Goal: Find specific page/section: Find specific page/section

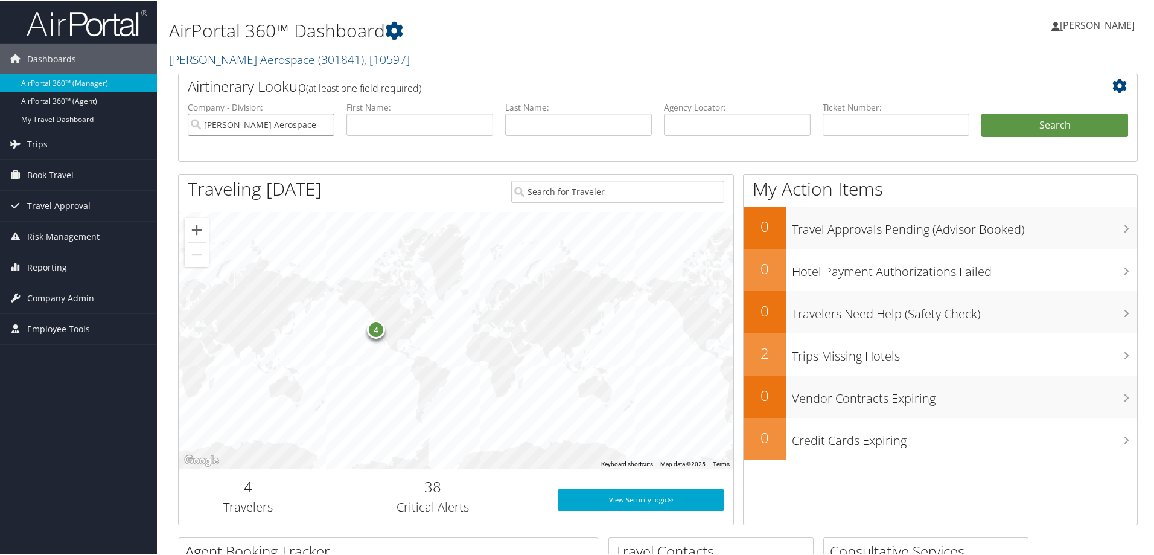
click at [325, 125] on input "[PERSON_NAME] Aerospace" at bounding box center [261, 123] width 147 height 22
click at [842, 123] on input "text" at bounding box center [896, 123] width 147 height 22
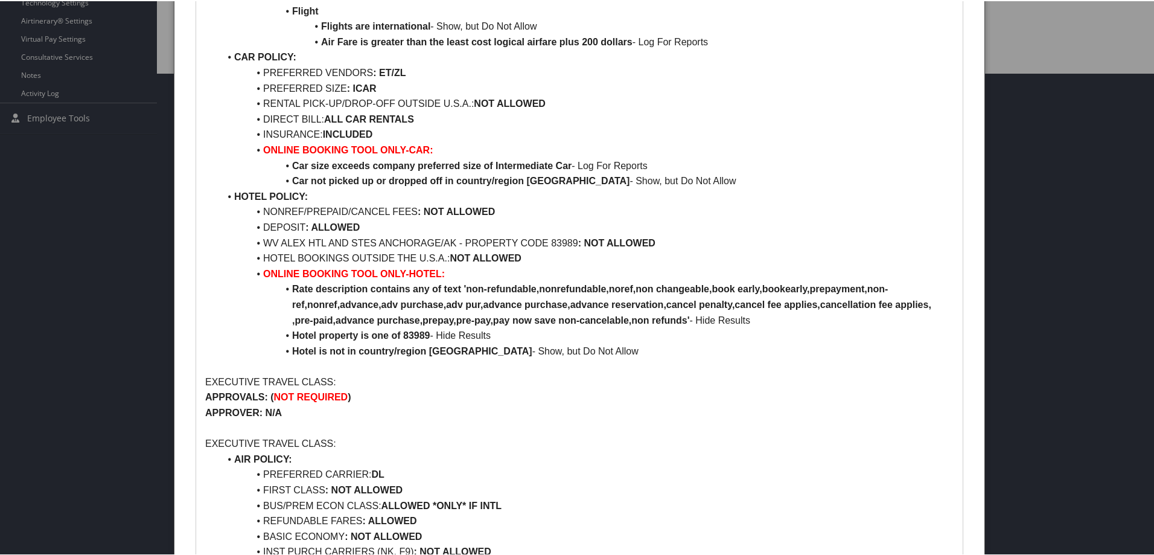
scroll to position [483, 0]
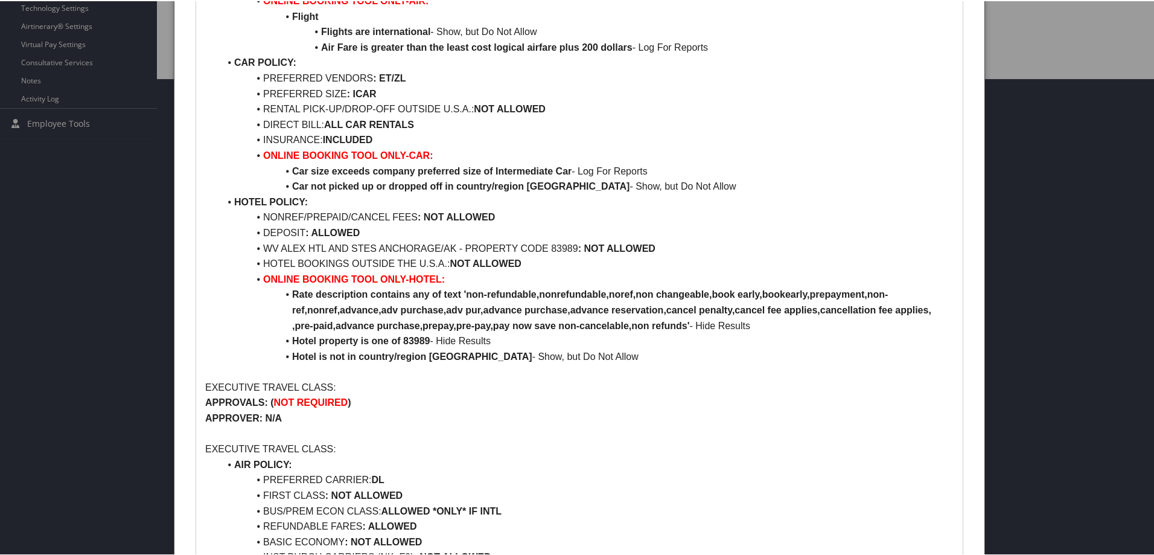
scroll to position [483, 0]
